Goal: Navigation & Orientation: Find specific page/section

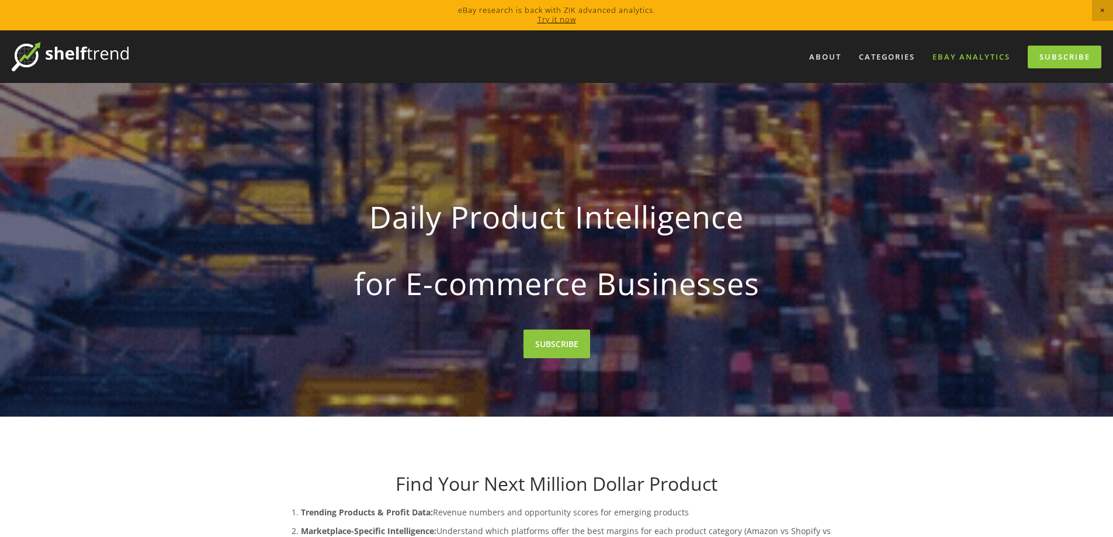
click at [953, 58] on link "eBay Analytics" at bounding box center [971, 56] width 93 height 19
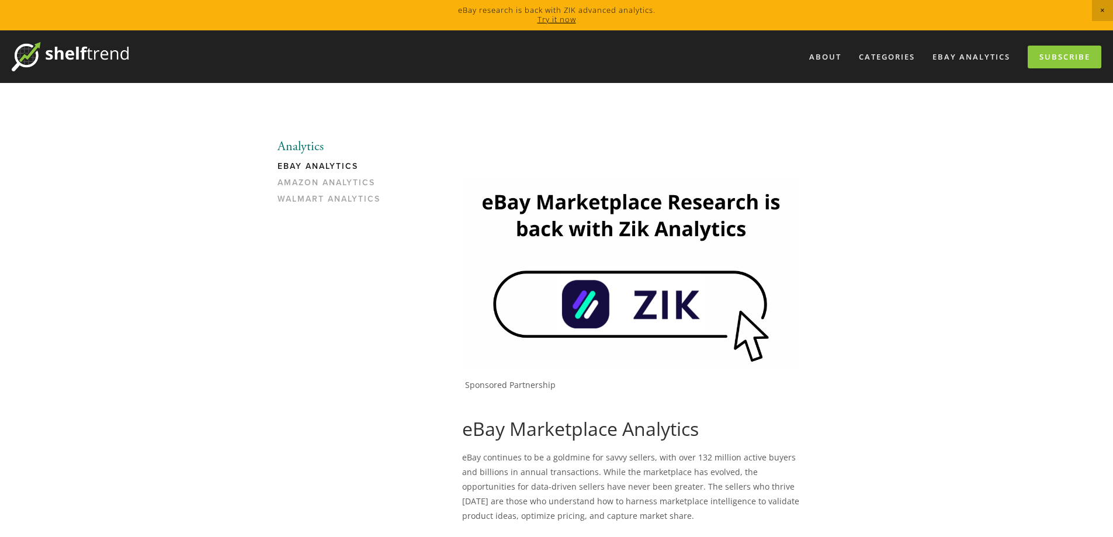
click at [573, 284] on img at bounding box center [631, 274] width 338 height 190
click at [311, 163] on link "eBay Analytics" at bounding box center [333, 169] width 112 height 16
